Goal: Task Accomplishment & Management: Use online tool/utility

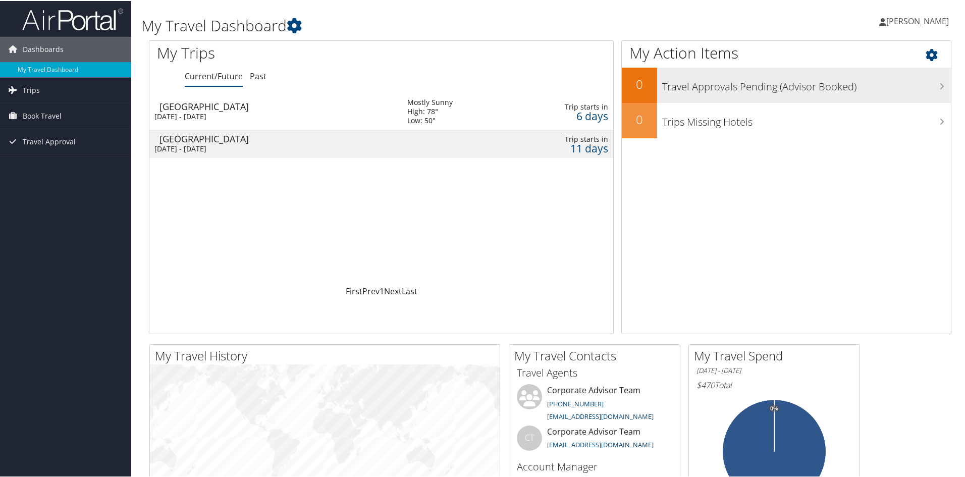
click at [699, 85] on h3 "Travel Approvals Pending (Advisor Booked)" at bounding box center [806, 83] width 289 height 19
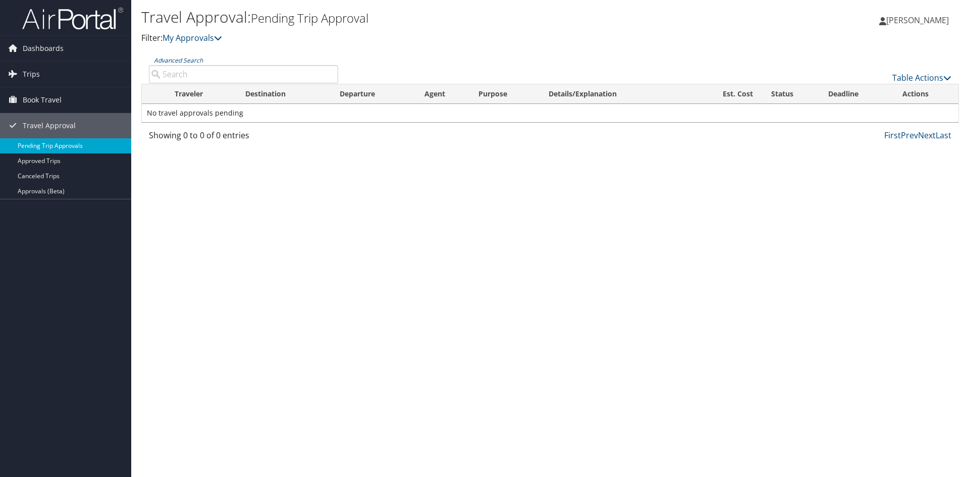
click at [53, 146] on link "Pending Trip Approvals" at bounding box center [65, 145] width 131 height 15
click at [25, 97] on span "Book Travel" at bounding box center [42, 99] width 39 height 25
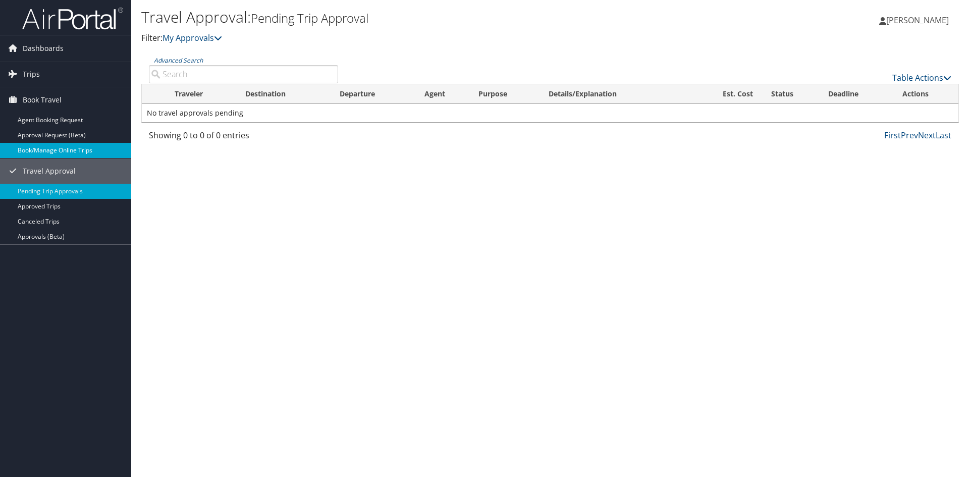
click at [34, 148] on link "Book/Manage Online Trips" at bounding box center [65, 150] width 131 height 15
